Goal: Task Accomplishment & Management: Use online tool/utility

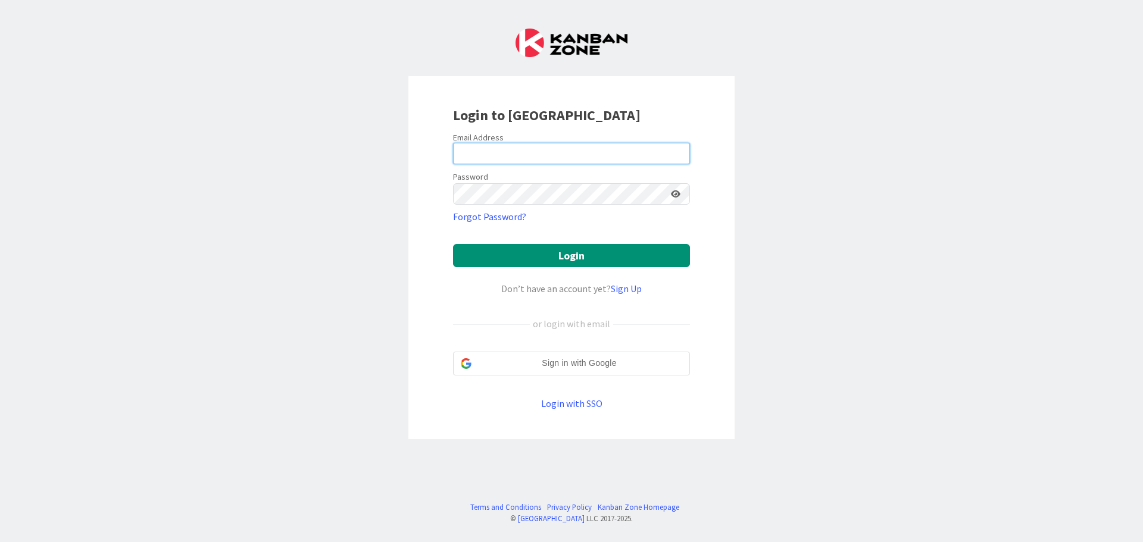
click at [502, 160] on input "email" at bounding box center [571, 153] width 237 height 21
type input "[PERSON_NAME][EMAIL_ADDRESS][DOMAIN_NAME]"
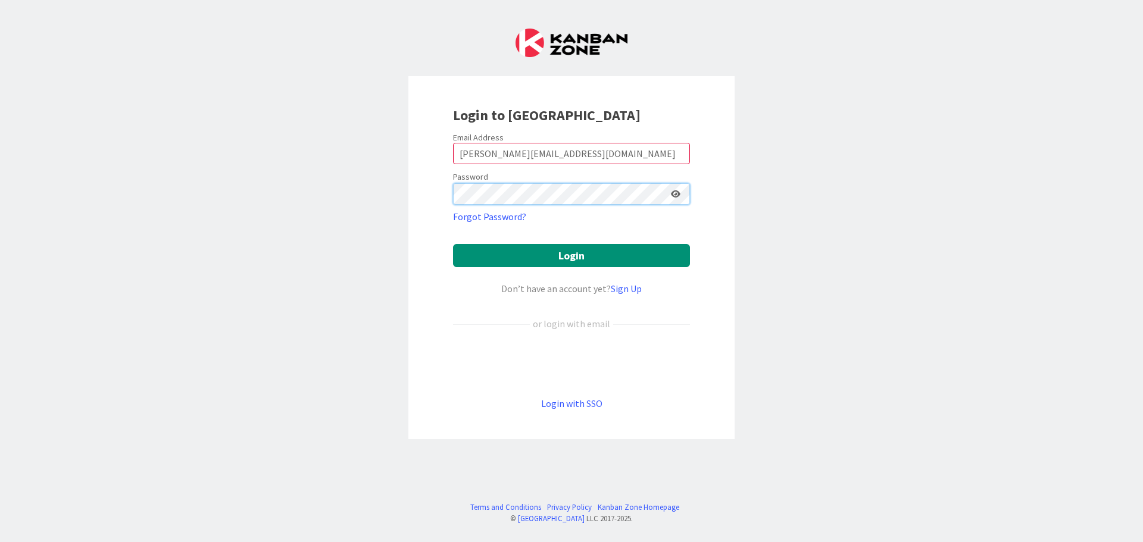
click at [453, 244] on button "Login" at bounding box center [571, 255] width 237 height 23
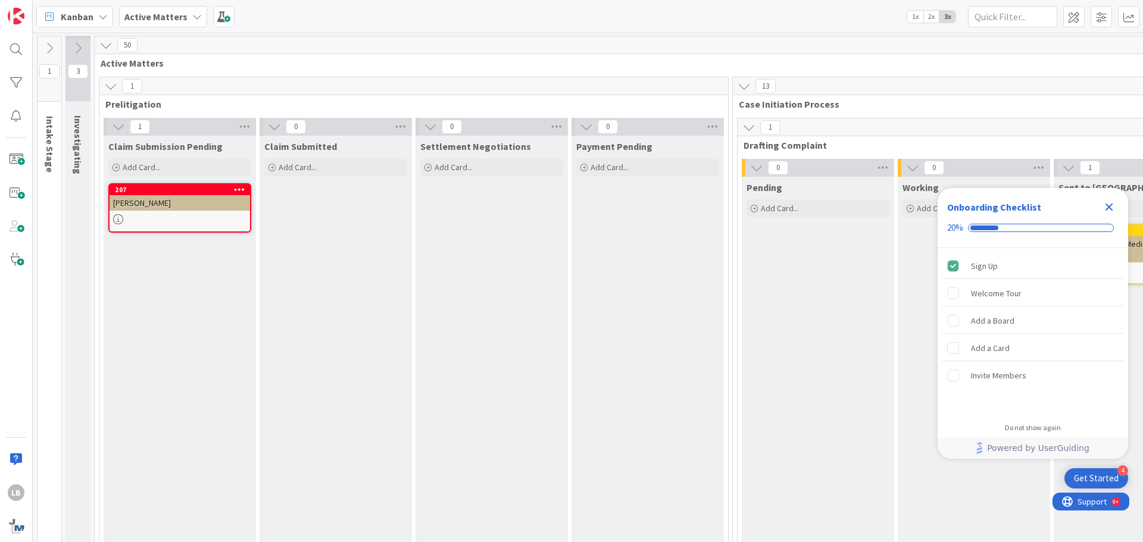
click at [1112, 207] on icon "Close Checklist" at bounding box center [1109, 207] width 14 height 14
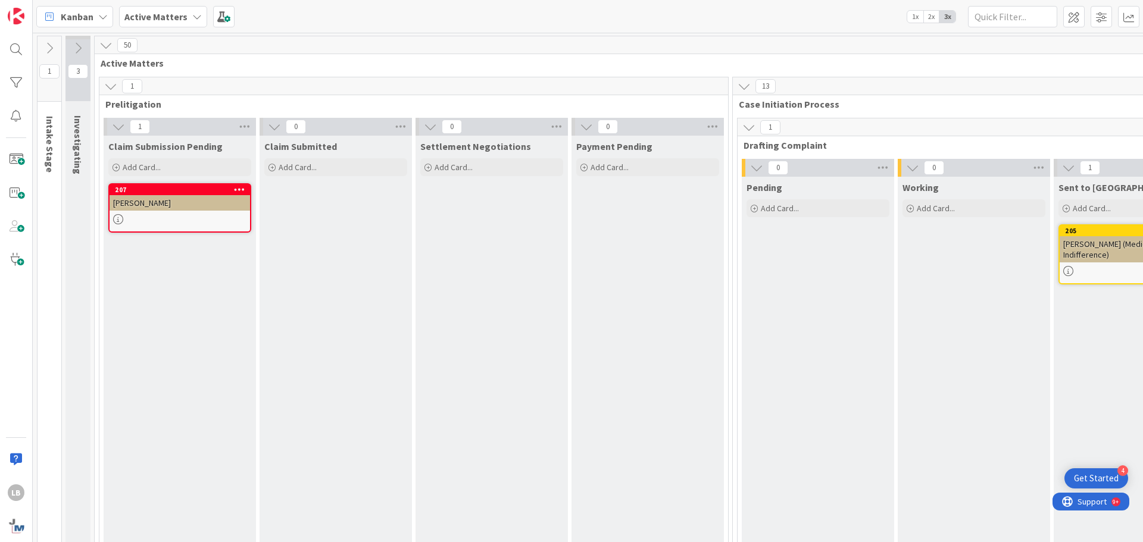
click at [908, 17] on span "1x" at bounding box center [915, 17] width 16 height 12
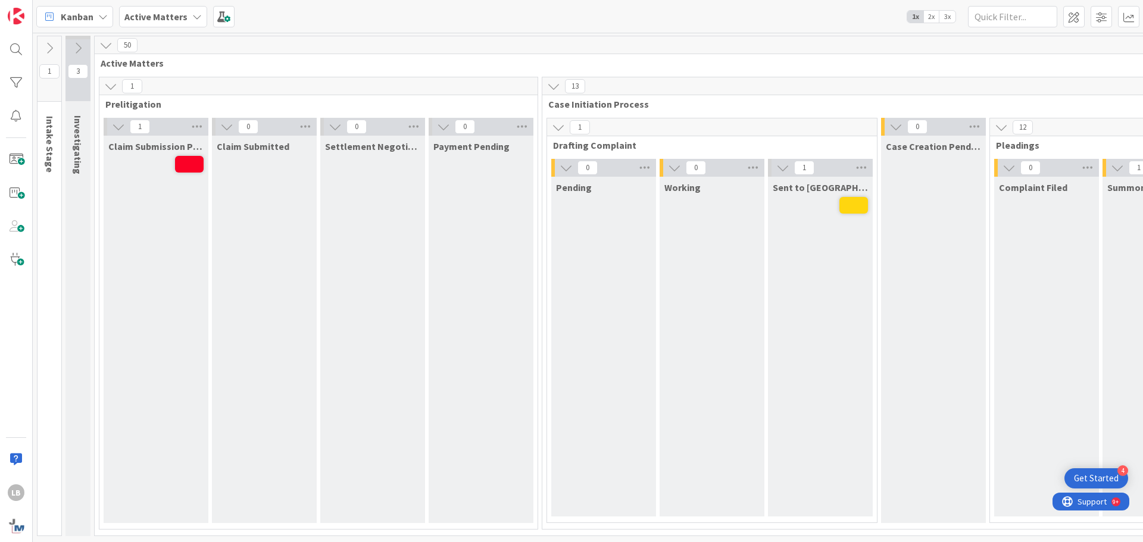
click at [86, 159] on div "Investigating" at bounding box center [79, 145] width 29 height 71
click at [88, 42] on button at bounding box center [77, 48] width 25 height 18
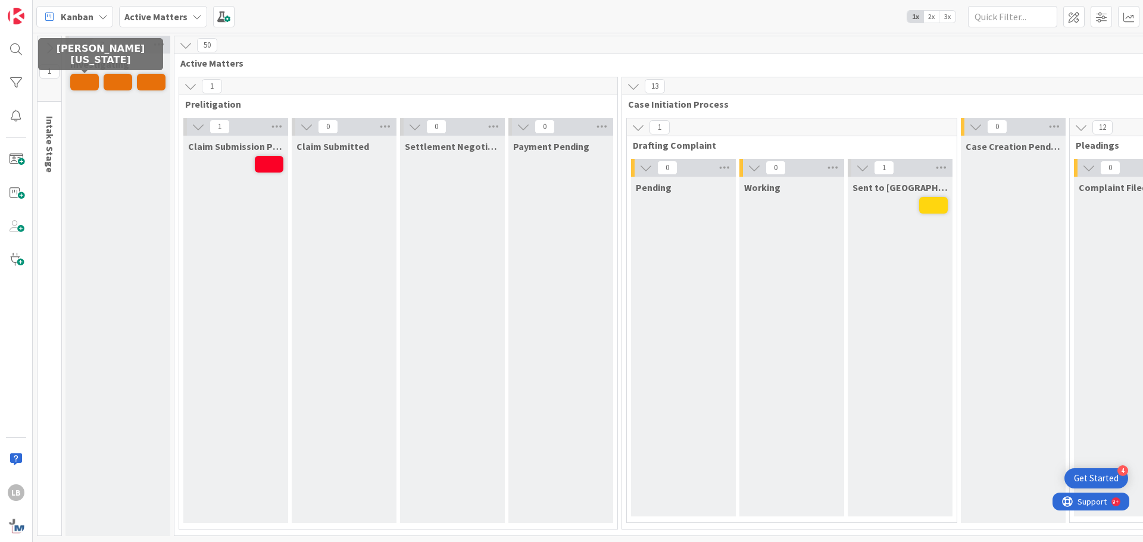
drag, startPoint x: 76, startPoint y: 80, endPoint x: 71, endPoint y: 92, distance: 12.6
click at [70, 110] on div "Investigating" at bounding box center [117, 295] width 105 height 483
click at [78, 79] on span at bounding box center [84, 82] width 29 height 17
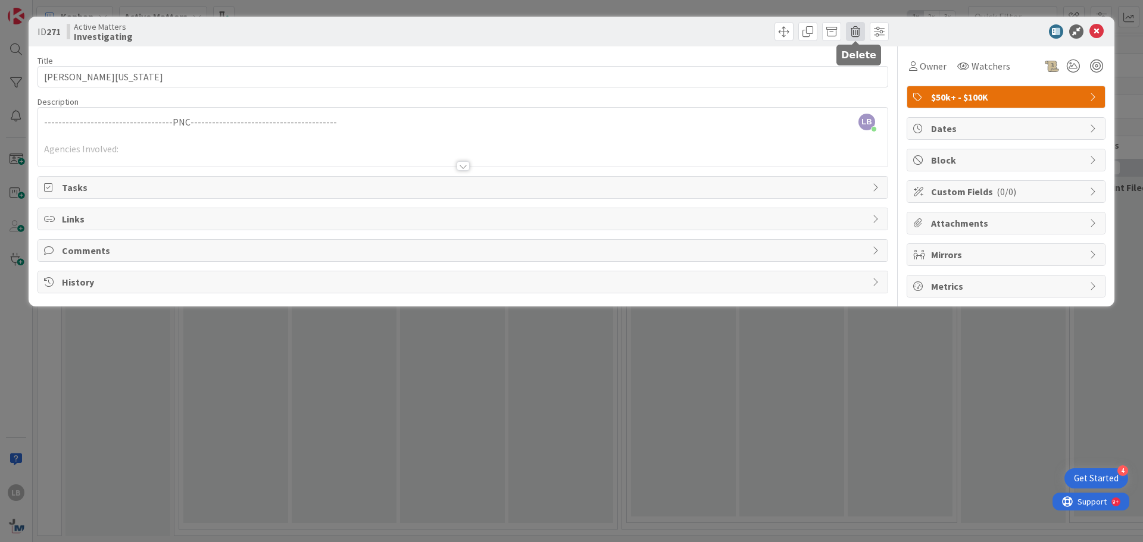
click at [857, 26] on span at bounding box center [855, 31] width 19 height 19
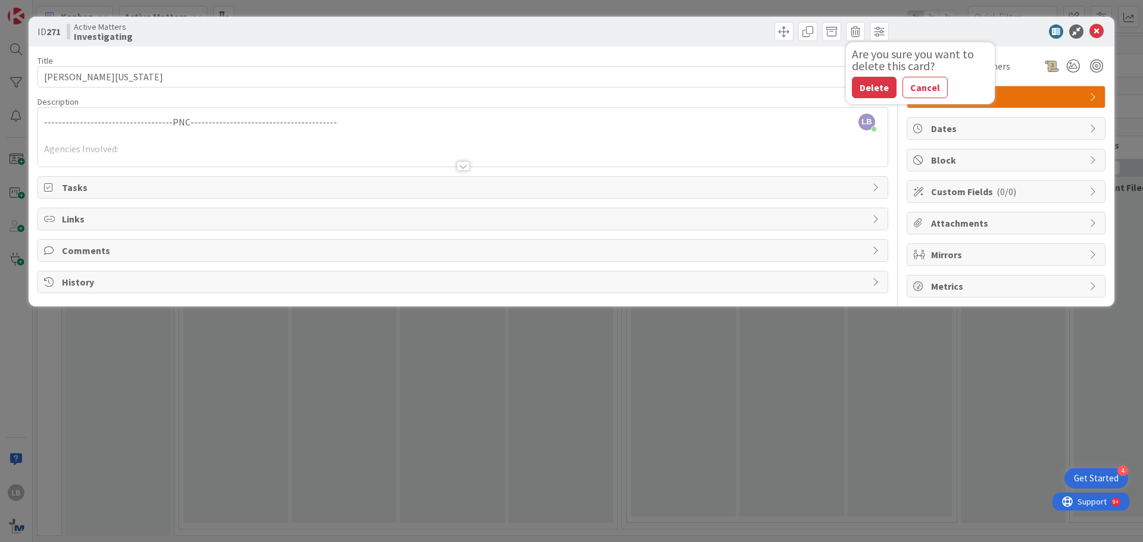
drag, startPoint x: 877, startPoint y: 79, endPoint x: 923, endPoint y: 37, distance: 62.8
click at [923, 37] on div "ID 271 Active Matters Investigating Are you sure you want to delete this card? …" at bounding box center [572, 32] width 1086 height 30
click at [1093, 32] on icon at bounding box center [1097, 31] width 14 height 14
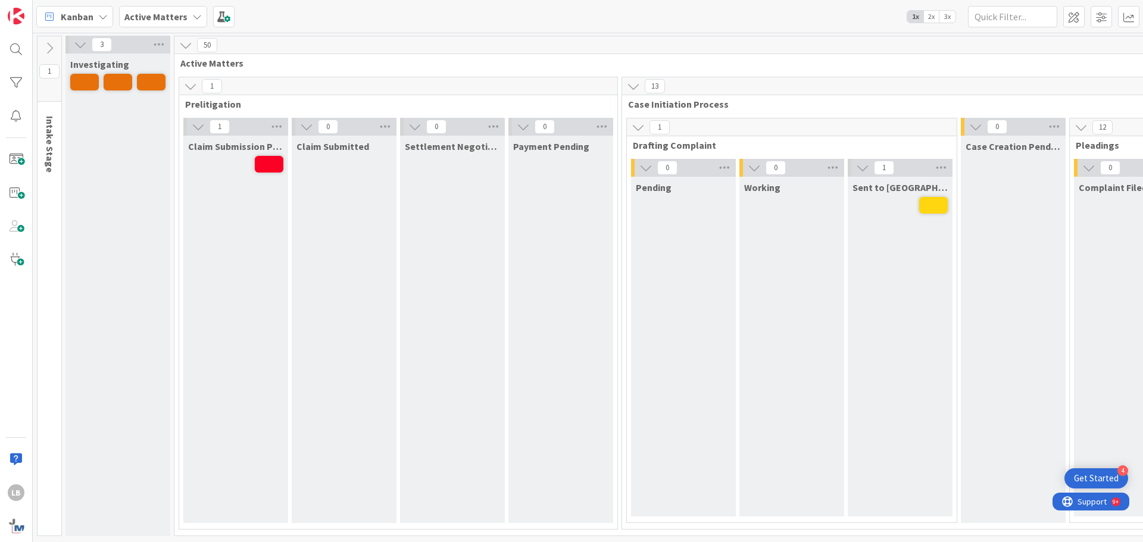
click at [86, 42] on icon at bounding box center [80, 44] width 13 height 13
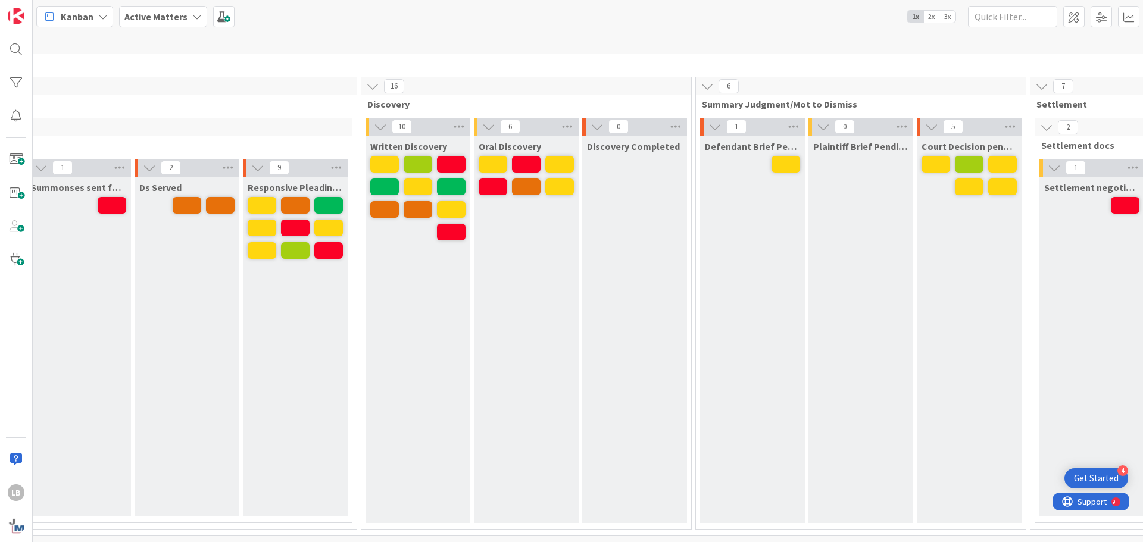
scroll to position [0, 1072]
